Goal: Navigation & Orientation: Find specific page/section

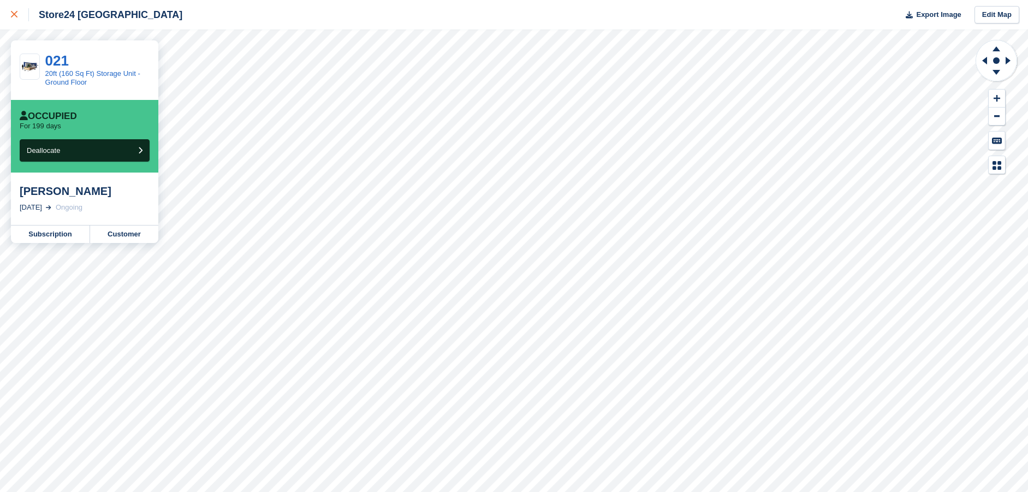
click at [14, 16] on icon at bounding box center [14, 14] width 7 height 7
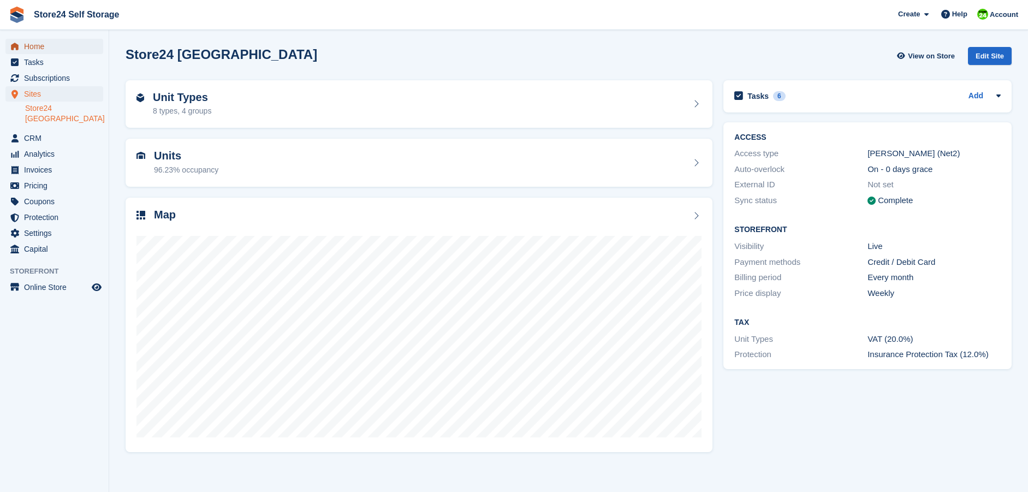
click at [35, 45] on span "Home" at bounding box center [57, 46] width 66 height 15
